Goal: Transaction & Acquisition: Purchase product/service

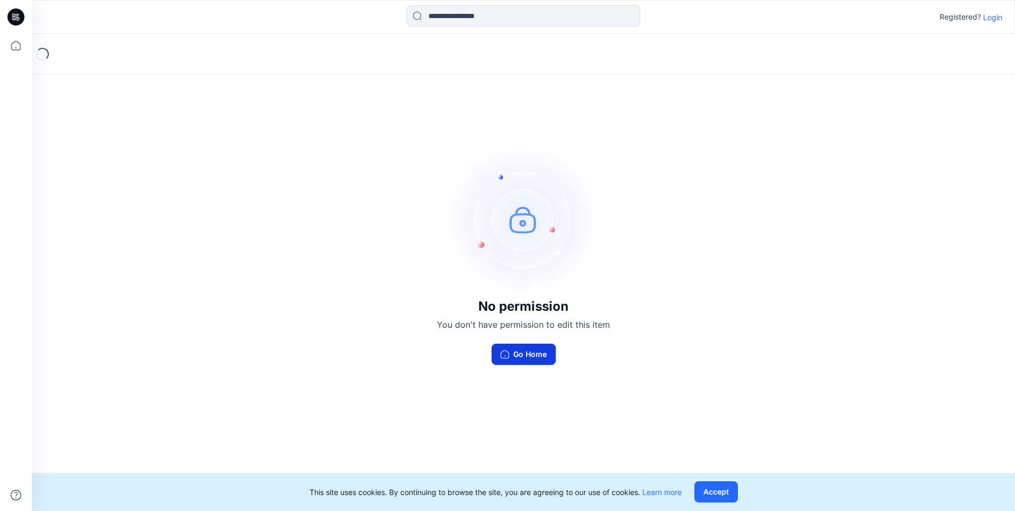
click at [534, 358] on button "Go Home" at bounding box center [524, 354] width 64 height 21
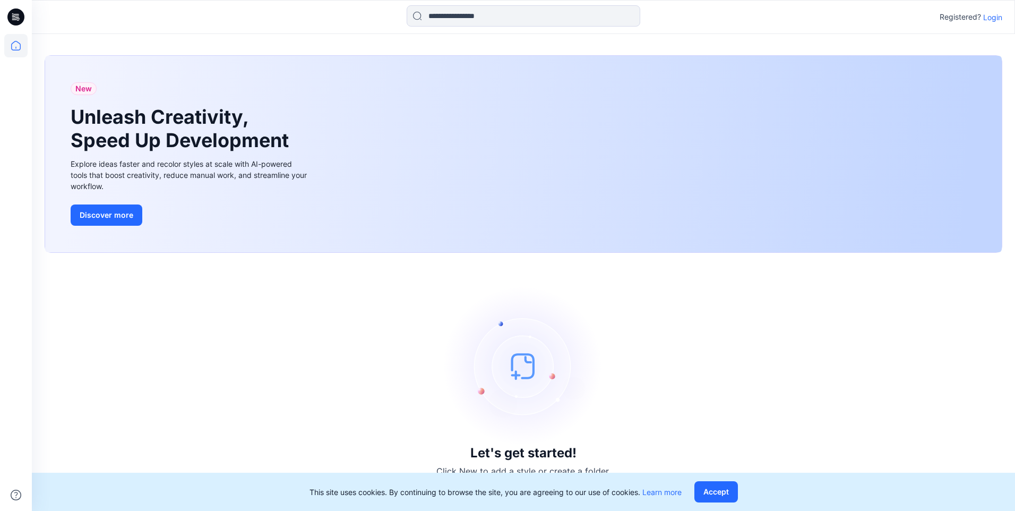
click at [885, 19] on p "Login" at bounding box center [992, 17] width 19 height 11
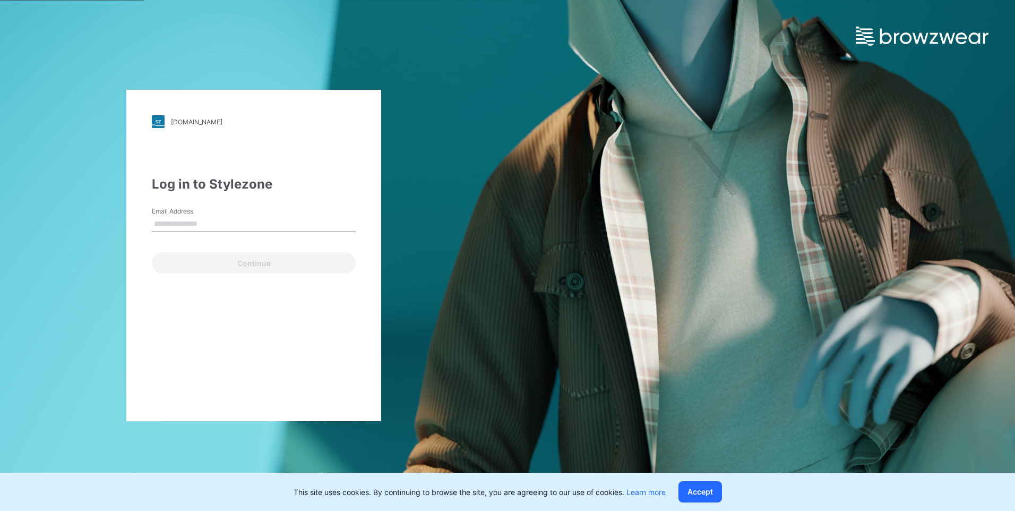
click at [211, 220] on input "Email Address" at bounding box center [254, 224] width 204 height 16
type input "**********"
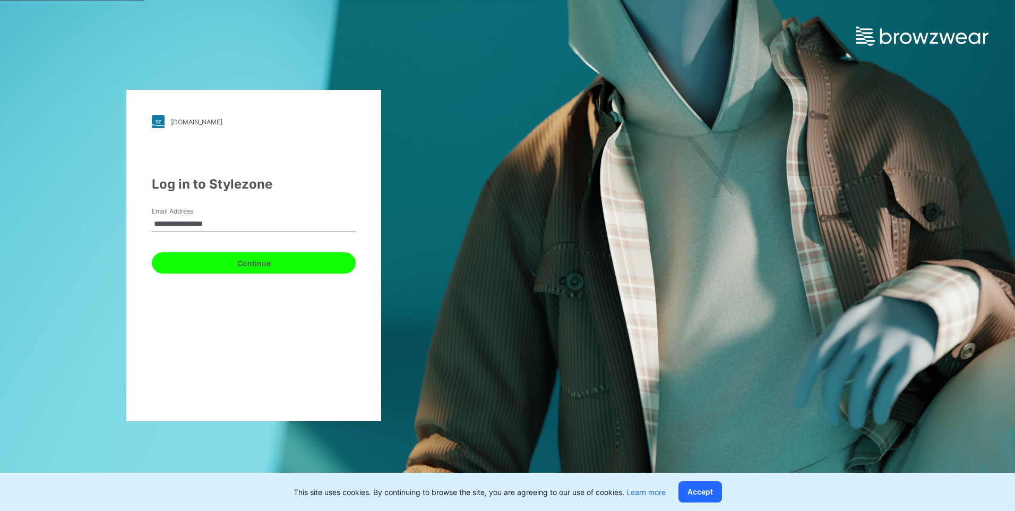
click at [239, 264] on button "Continue" at bounding box center [254, 262] width 204 height 21
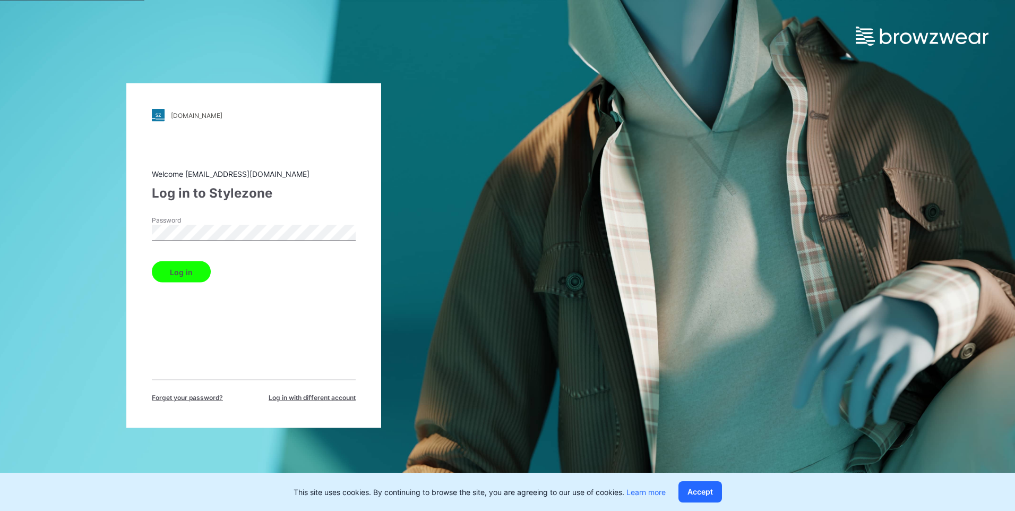
click at [157, 279] on button "Log in" at bounding box center [181, 271] width 59 height 21
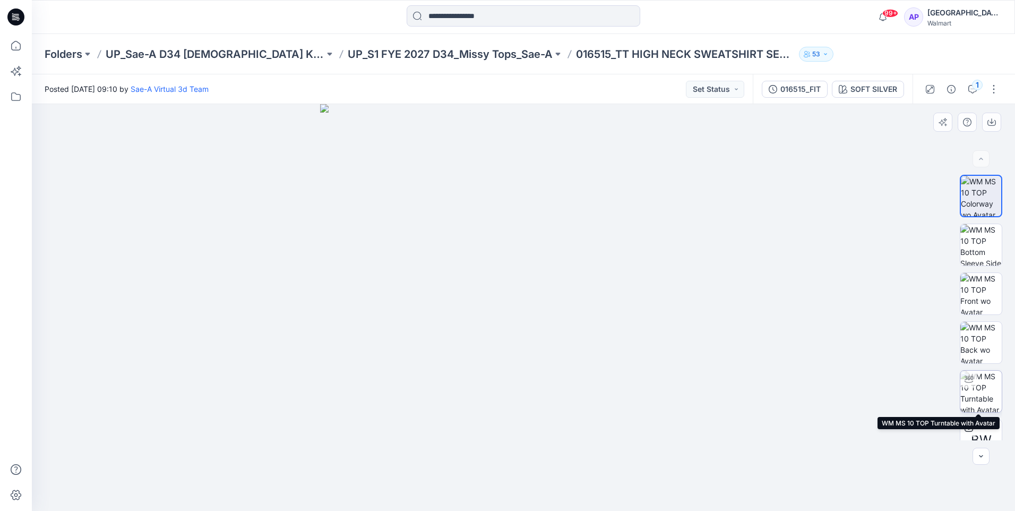
click at [986, 397] on img at bounding box center [980, 391] width 41 height 41
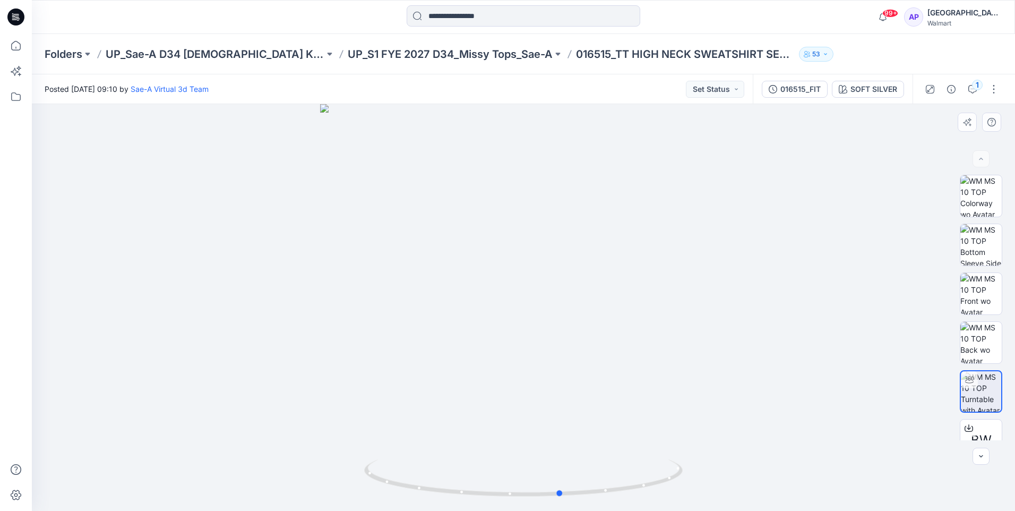
drag, startPoint x: 740, startPoint y: 356, endPoint x: 459, endPoint y: 342, distance: 281.2
click at [459, 342] on div at bounding box center [523, 307] width 983 height 407
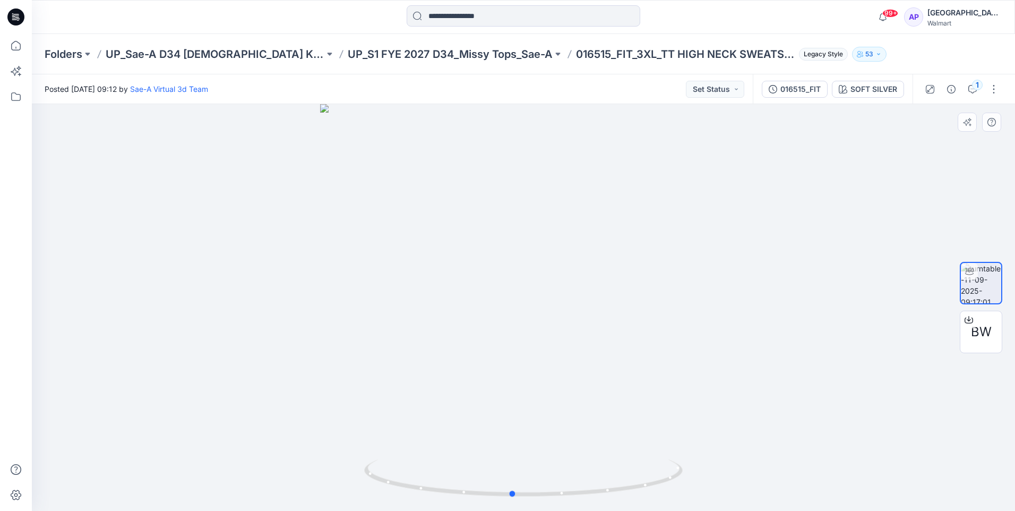
drag, startPoint x: 763, startPoint y: 317, endPoint x: 433, endPoint y: 308, distance: 329.8
click at [433, 308] on div at bounding box center [523, 307] width 983 height 407
drag, startPoint x: 702, startPoint y: 316, endPoint x: 375, endPoint y: 271, distance: 330.2
click at [375, 271] on div at bounding box center [523, 307] width 983 height 407
drag, startPoint x: 722, startPoint y: 296, endPoint x: 790, endPoint y: 271, distance: 72.7
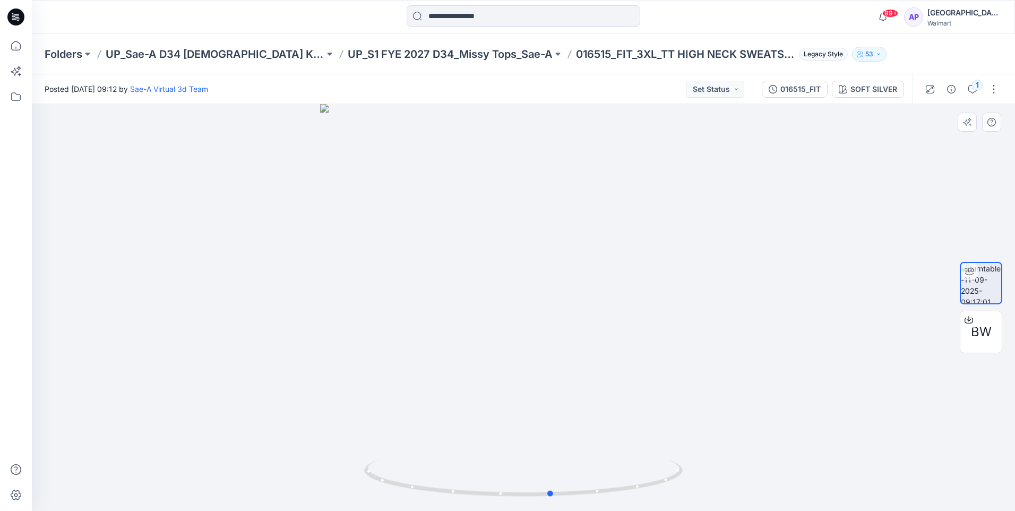
click at [790, 271] on div at bounding box center [523, 307] width 983 height 407
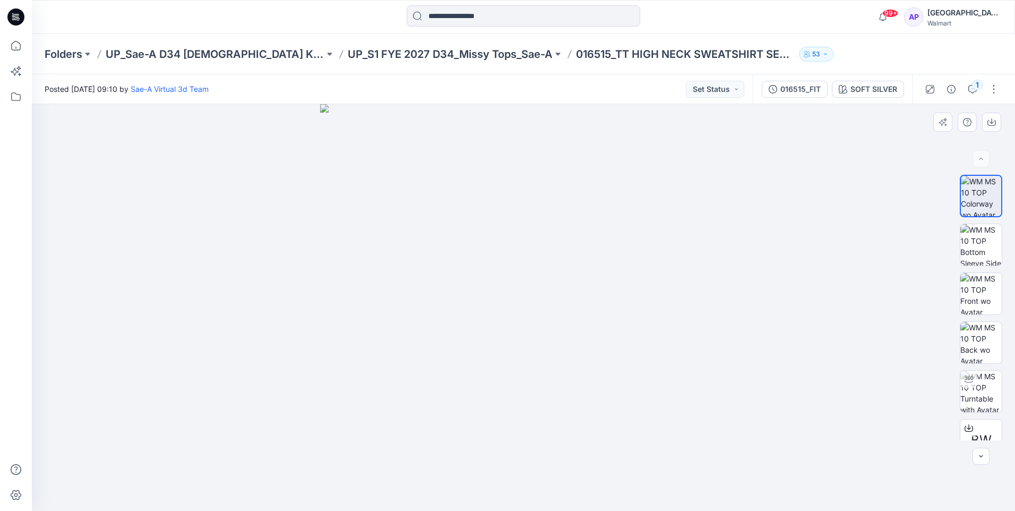
drag, startPoint x: 856, startPoint y: 298, endPoint x: 739, endPoint y: 303, distance: 118.0
click at [739, 303] on div at bounding box center [523, 307] width 983 height 407
